Goal: Use online tool/utility

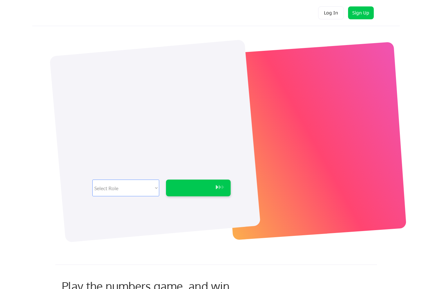
select select ""technical_project_program_mgmt""
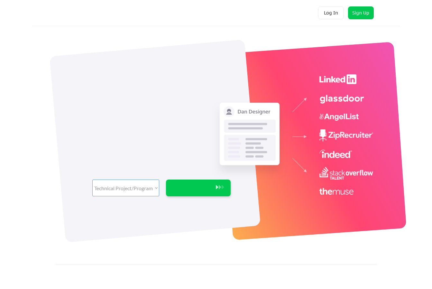
select select ""technical_project_program_mgmt""
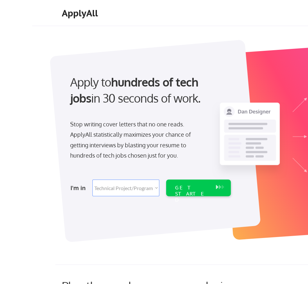
select select ""technical_project_program_mgmt""
